Goal: Task Accomplishment & Management: Manage account settings

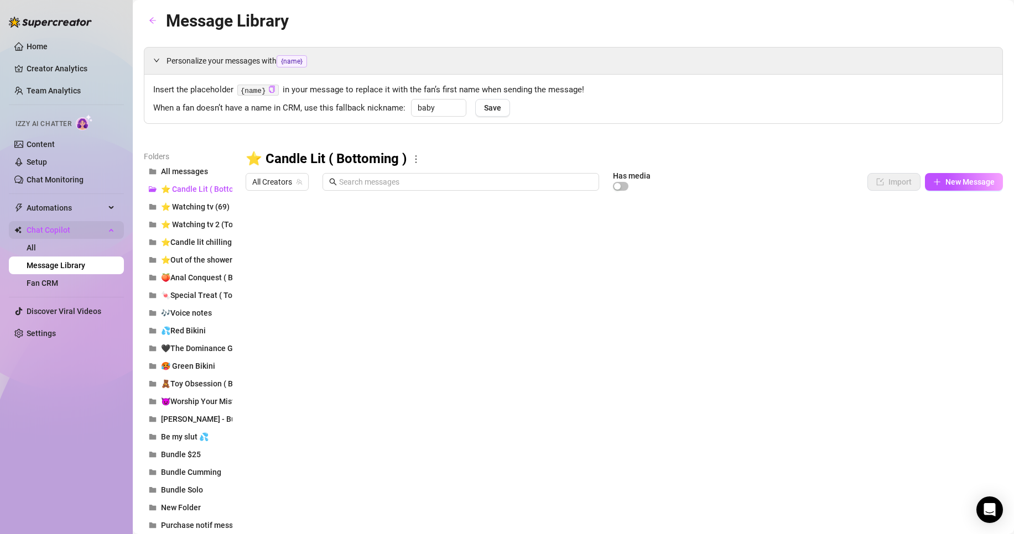
click at [56, 224] on span "Chat Copilot" at bounding box center [66, 230] width 79 height 18
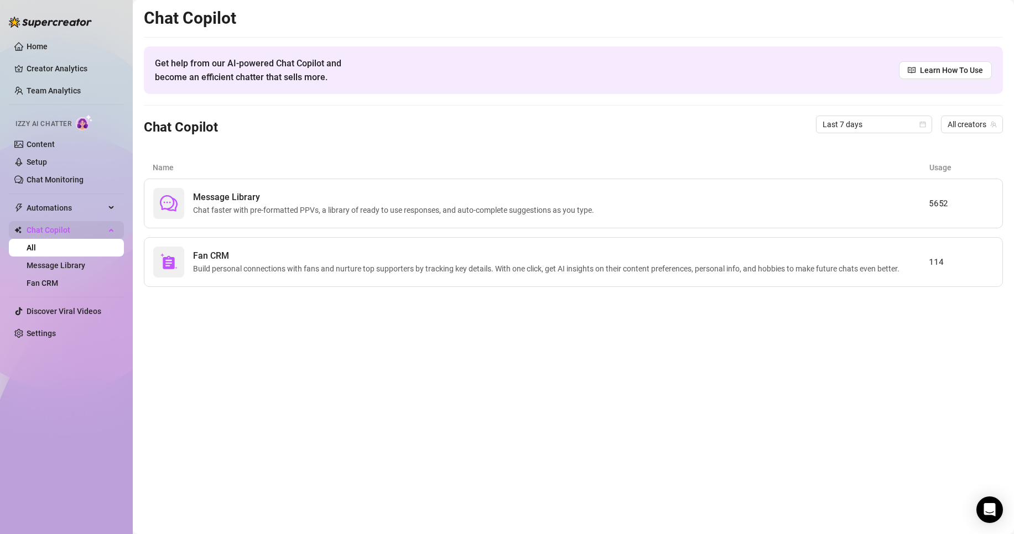
click at [72, 232] on span "Chat Copilot" at bounding box center [66, 230] width 79 height 18
click at [67, 225] on span "Chat Copilot" at bounding box center [66, 230] width 79 height 18
click at [60, 180] on link "Chat Monitoring" at bounding box center [55, 179] width 57 height 9
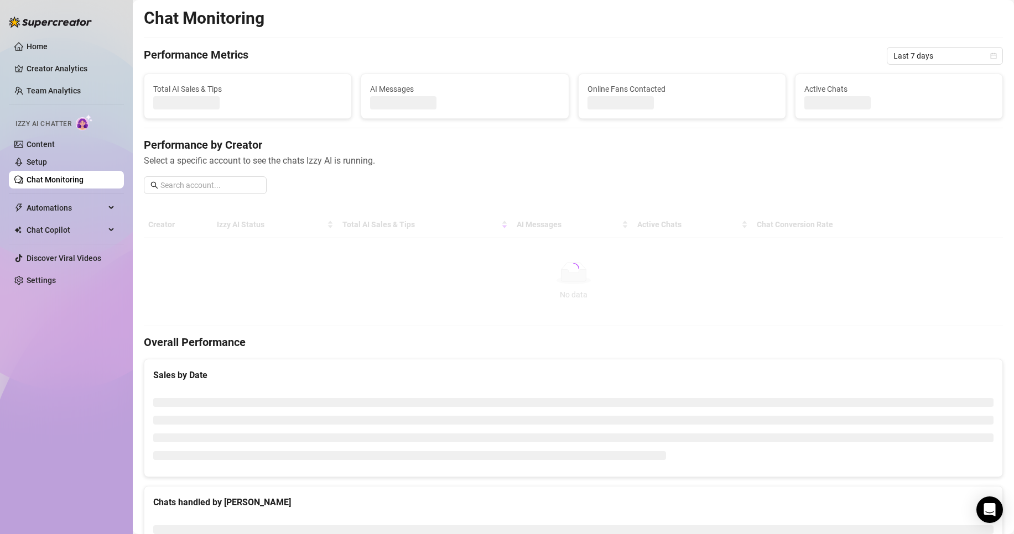
click at [66, 181] on link "Chat Monitoring" at bounding box center [55, 179] width 57 height 9
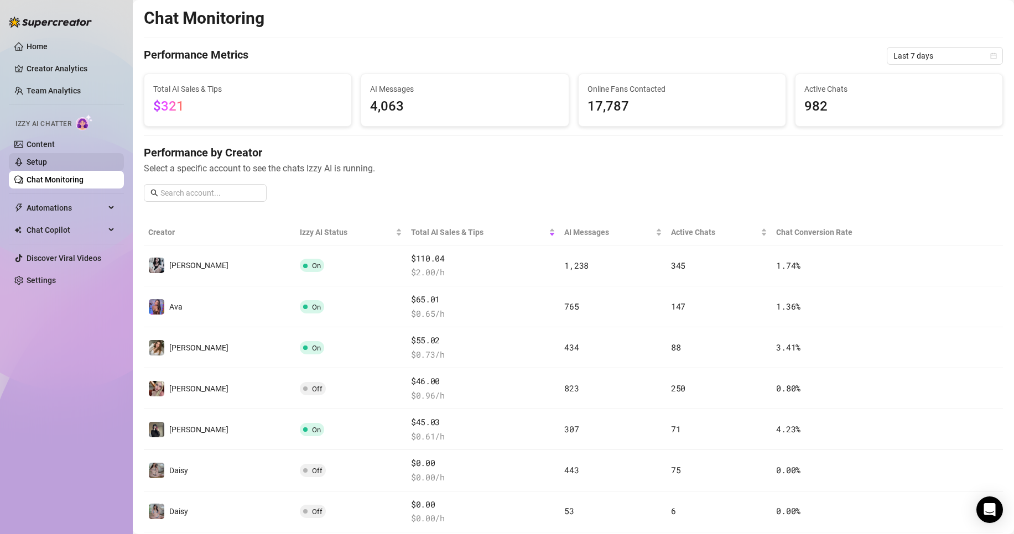
click at [47, 164] on link "Setup" at bounding box center [37, 162] width 20 height 9
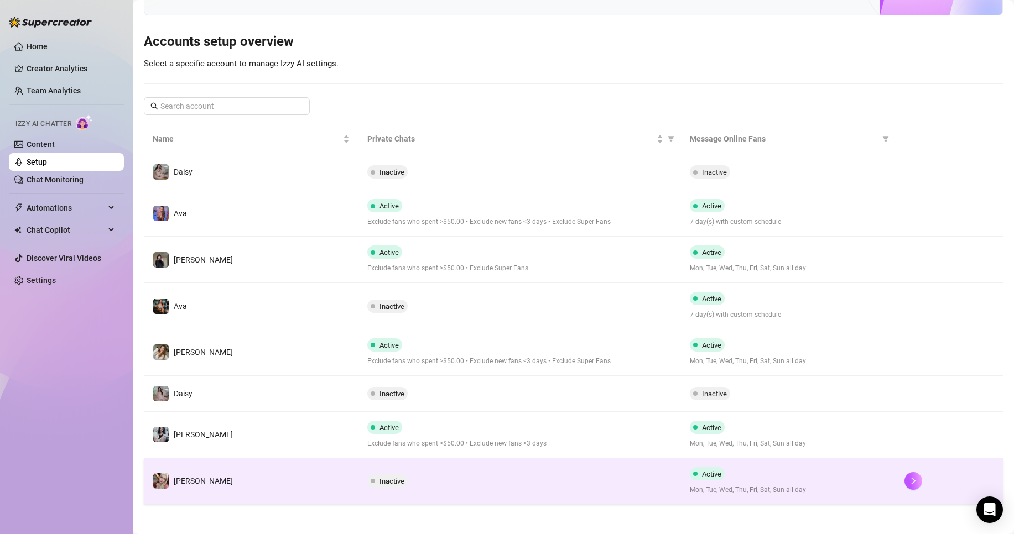
scroll to position [91, 0]
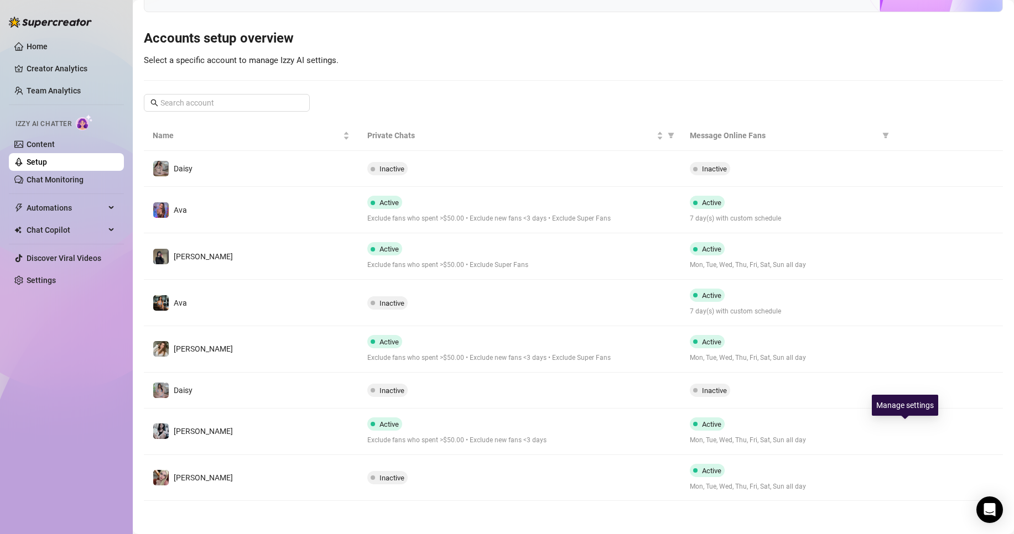
drag, startPoint x: 905, startPoint y: 428, endPoint x: 927, endPoint y: 299, distance: 130.9
click at [910, 428] on icon "right" at bounding box center [914, 432] width 8 height 8
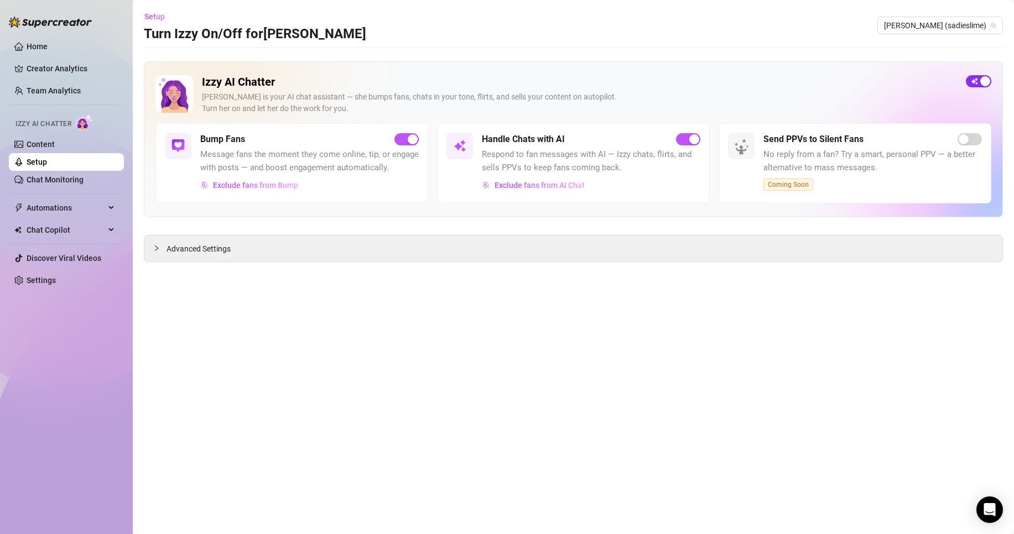
click at [980, 85] on button "button" at bounding box center [978, 81] width 25 height 12
